Goal: Navigation & Orientation: Find specific page/section

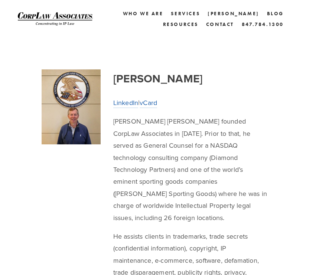
click at [281, 72] on div at bounding box center [285, 75] width 24 height 13
click at [141, 13] on link "Who We Are" at bounding box center [143, 13] width 40 height 11
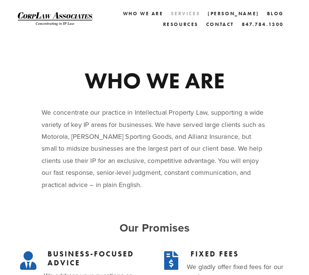
click at [172, 14] on link "Services" at bounding box center [185, 13] width 29 height 11
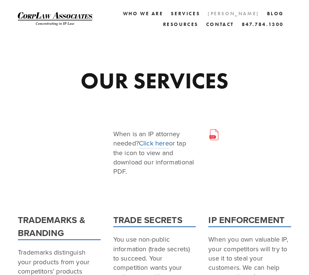
click at [207, 8] on link "[PERSON_NAME]" at bounding box center [233, 13] width 52 height 11
